Goal: Find contact information: Find contact information

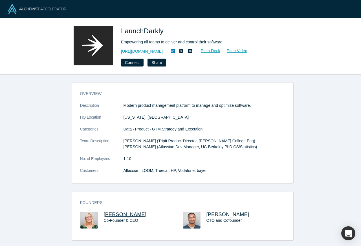
click at [111, 216] on span "[PERSON_NAME]" at bounding box center [125, 215] width 43 height 6
click at [246, 216] on h3 "[PERSON_NAME]" at bounding box center [241, 215] width 69 height 6
